Goal: Check status: Check status

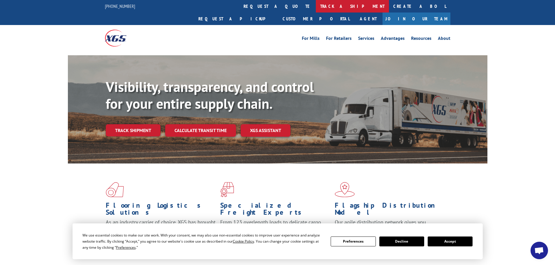
click at [316, 4] on link "track a shipment" at bounding box center [352, 6] width 73 height 13
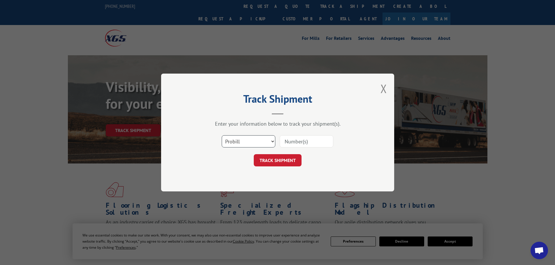
click at [258, 142] on select "Select category... Probill BOL PO" at bounding box center [249, 141] width 54 height 12
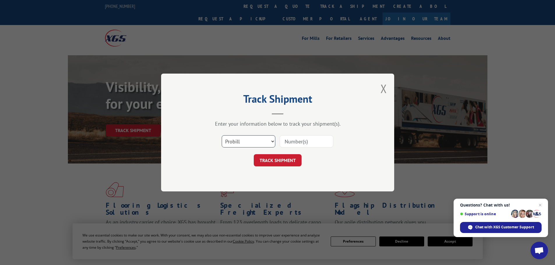
select select "bol"
click at [222, 135] on select "Select category... Probill BOL PO" at bounding box center [249, 141] width 54 height 12
click at [289, 141] on input at bounding box center [307, 141] width 54 height 12
paste input "5199294"
type input "5199294"
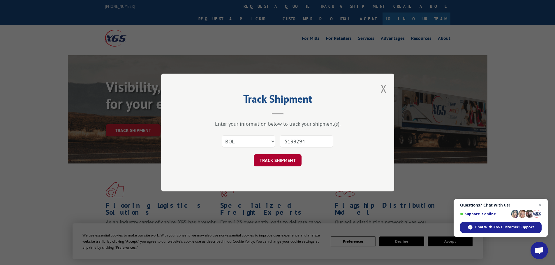
click at [281, 159] on button "TRACK SHIPMENT" at bounding box center [278, 160] width 48 height 12
